Goal: Task Accomplishment & Management: Complete application form

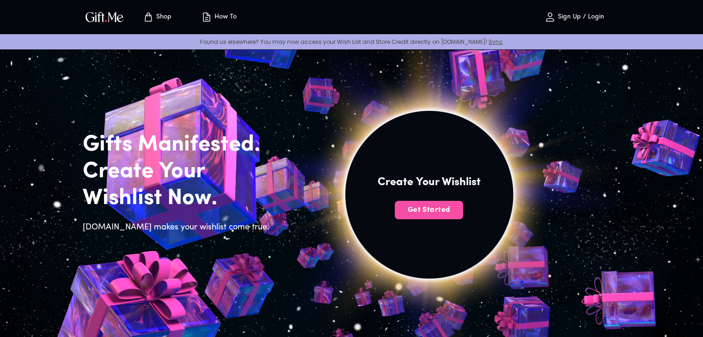
click at [417, 209] on span "Get Started" at bounding box center [429, 210] width 68 height 10
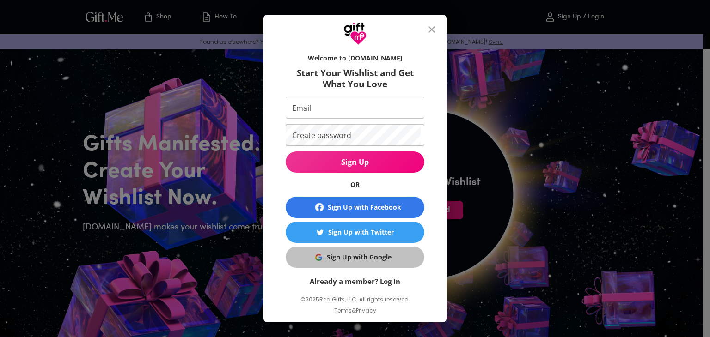
click at [360, 255] on div "Sign Up with Google" at bounding box center [359, 257] width 65 height 10
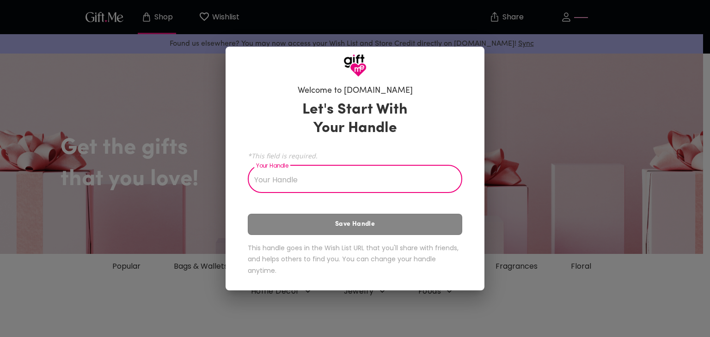
click at [301, 175] on input "Your Handle" at bounding box center [350, 180] width 204 height 26
type input "T"
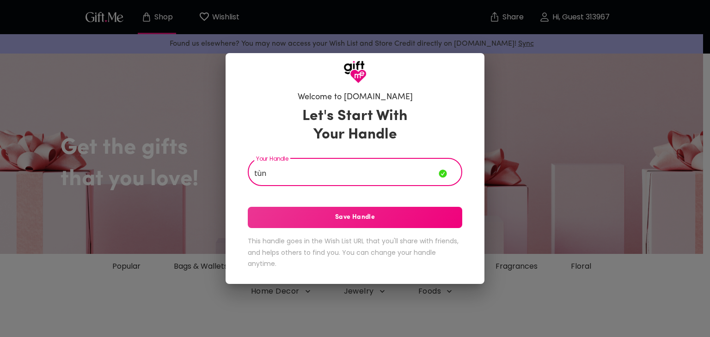
click at [360, 223] on button "Save Handle" at bounding box center [355, 217] width 214 height 21
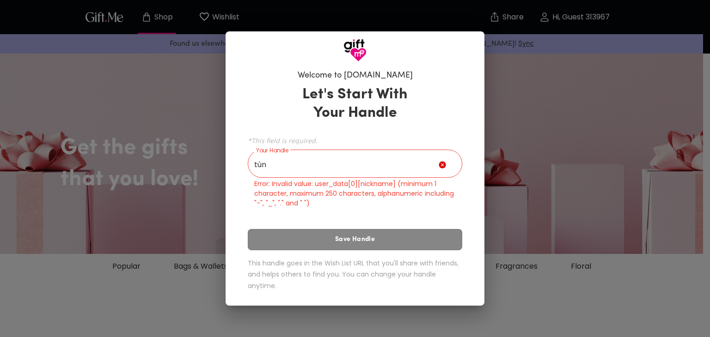
click at [386, 169] on input "tùn" at bounding box center [343, 165] width 191 height 26
type input "t"
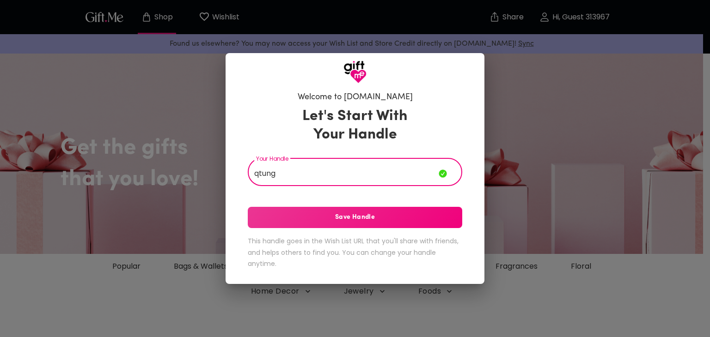
type input "qtung"
click at [347, 216] on span "Save Handle" at bounding box center [355, 218] width 214 height 10
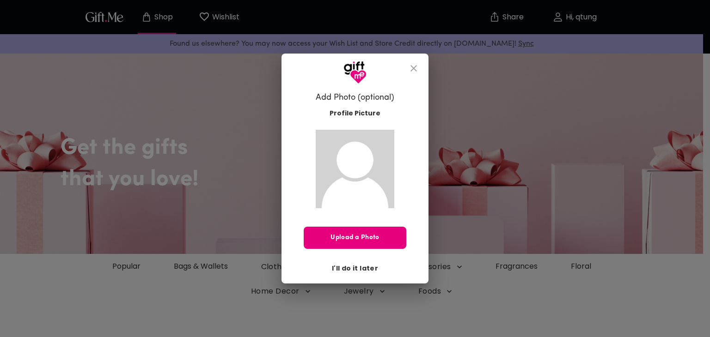
click at [356, 267] on span "I'll do it later" at bounding box center [355, 268] width 46 height 10
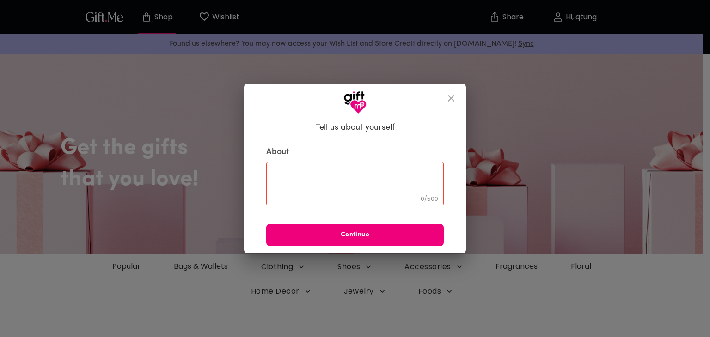
click at [368, 238] on span "Continue" at bounding box center [354, 235] width 177 height 10
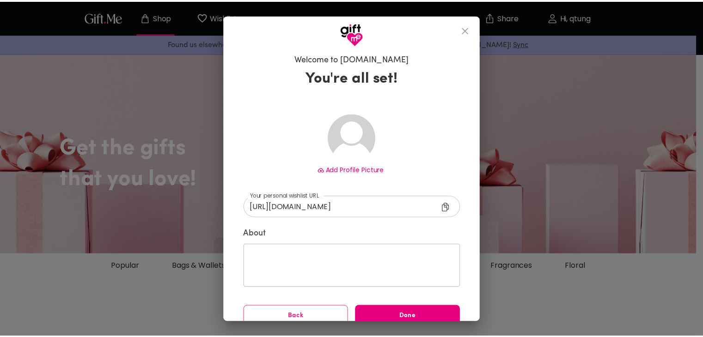
scroll to position [13, 0]
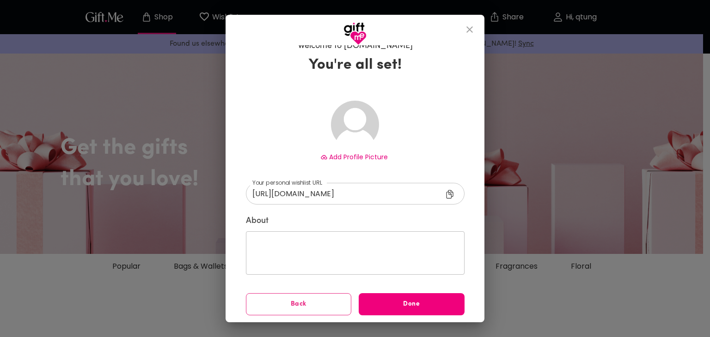
click at [384, 302] on span "Done" at bounding box center [412, 304] width 106 height 10
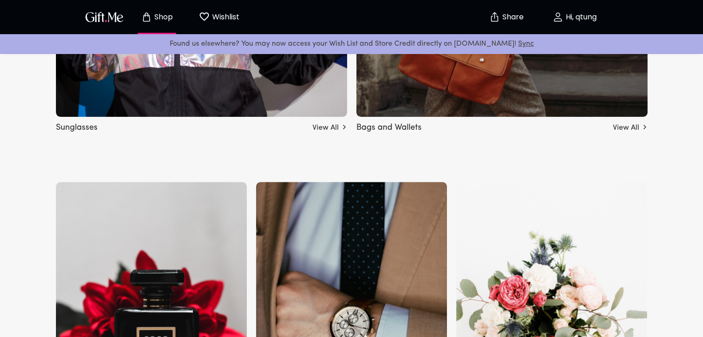
scroll to position [878, 0]
